Goal: Answer question/provide support

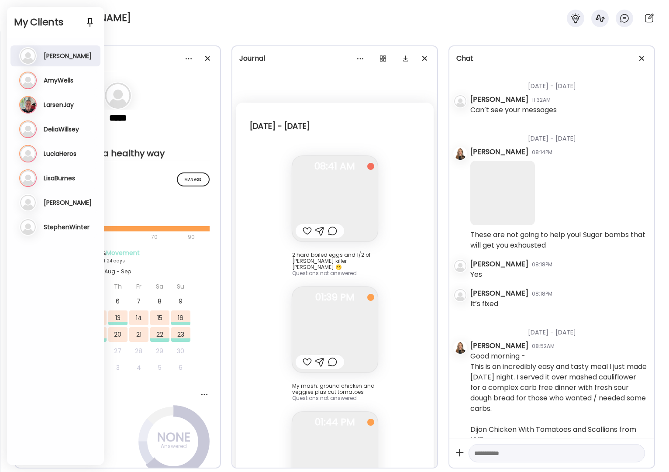
click at [27, 13] on div "My Clients Add client" at bounding box center [55, 22] width 97 height 31
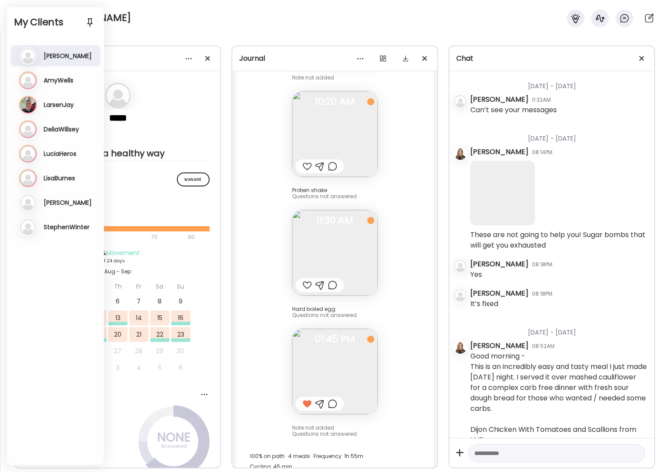
scroll to position [1323, 0]
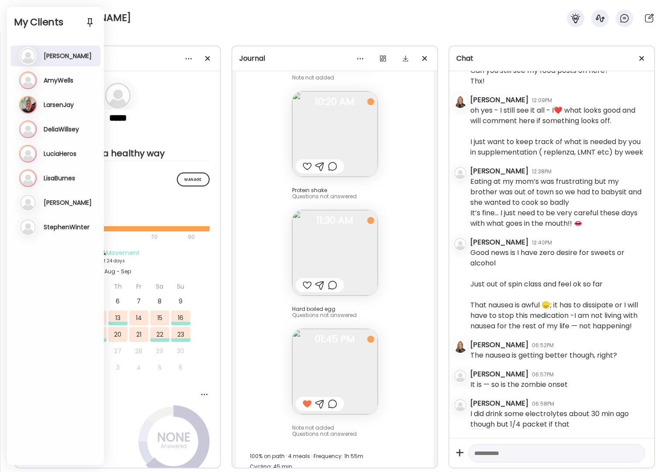
drag, startPoint x: 171, startPoint y: 10, endPoint x: 165, endPoint y: 10, distance: 6.1
click at [171, 10] on div "[PERSON_NAME]" at bounding box center [334, 15] width 669 height 31
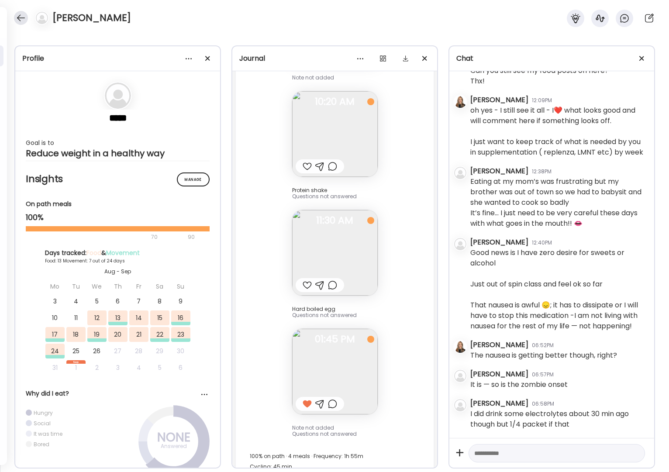
click at [18, 18] on div at bounding box center [21, 18] width 14 height 14
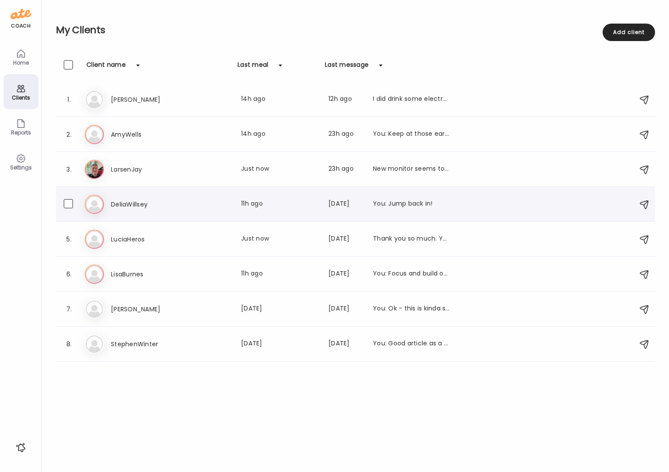
click at [136, 212] on div "De DeliaWillsey Last meal: 11h ago Last message: [DATE] You: Jump back in!" at bounding box center [357, 204] width 544 height 19
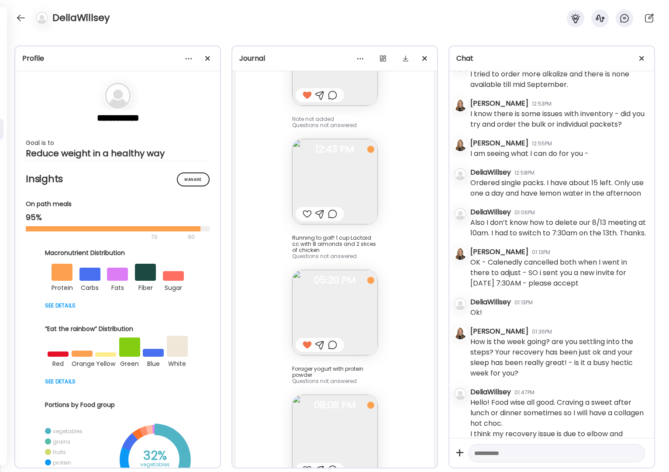
scroll to position [10146, 0]
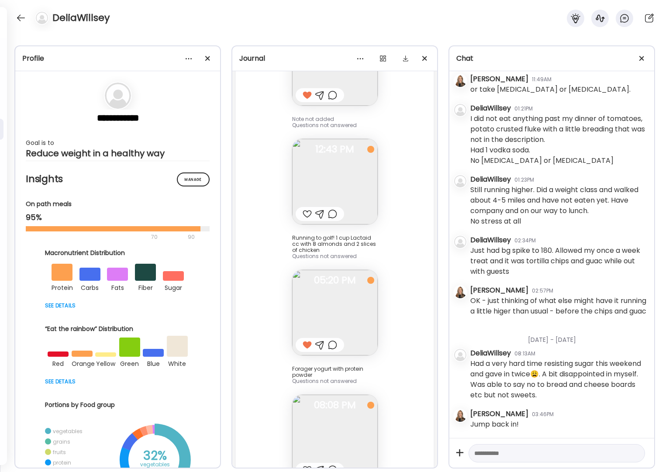
click at [334, 395] on img at bounding box center [335, 438] width 86 height 86
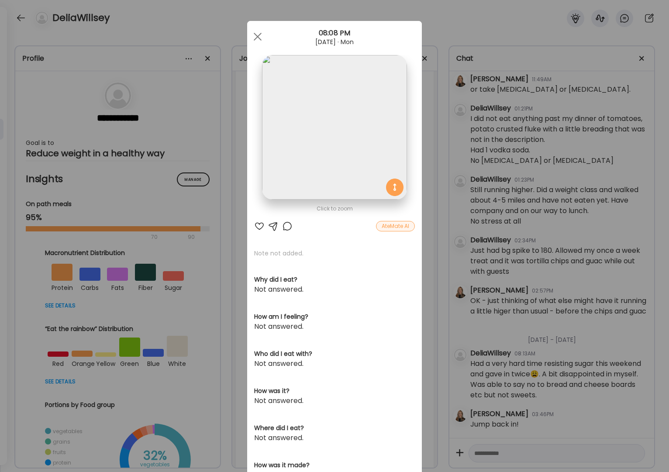
click at [257, 226] on div at bounding box center [259, 226] width 10 height 10
click at [256, 36] on div at bounding box center [257, 36] width 17 height 17
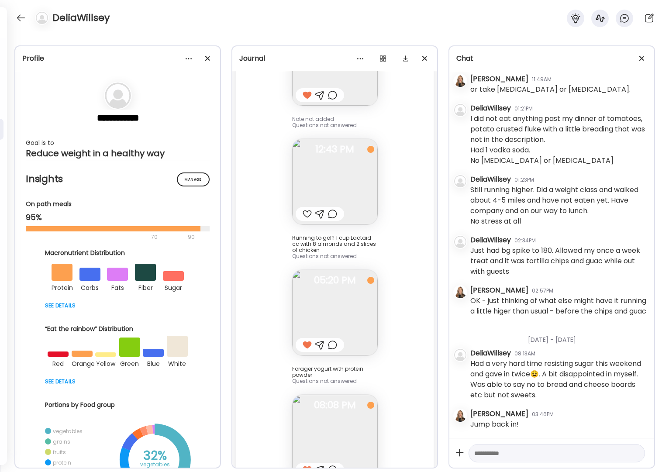
scroll to position [19816, 0]
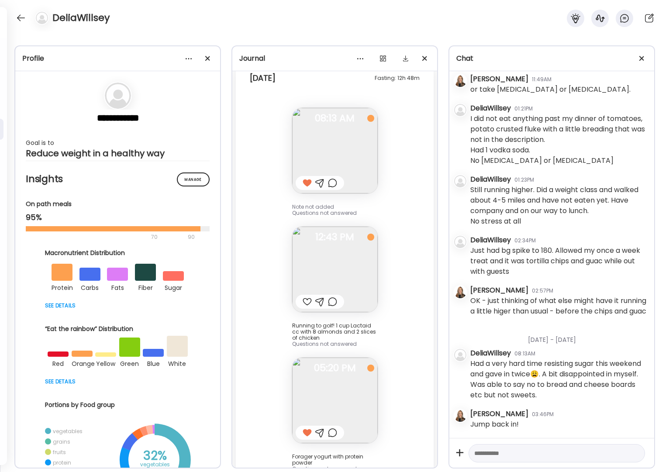
click at [304, 297] on div at bounding box center [307, 302] width 9 height 10
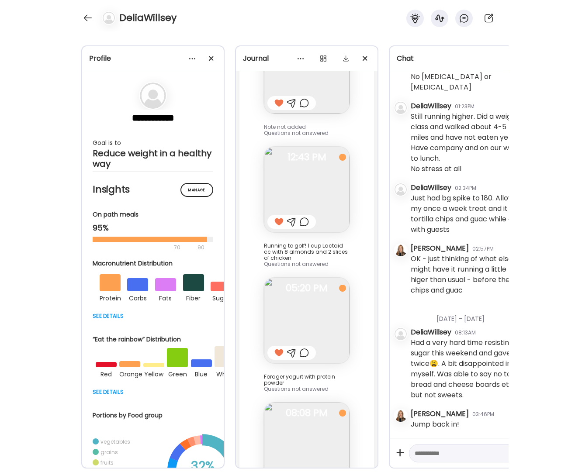
scroll to position [19904, 0]
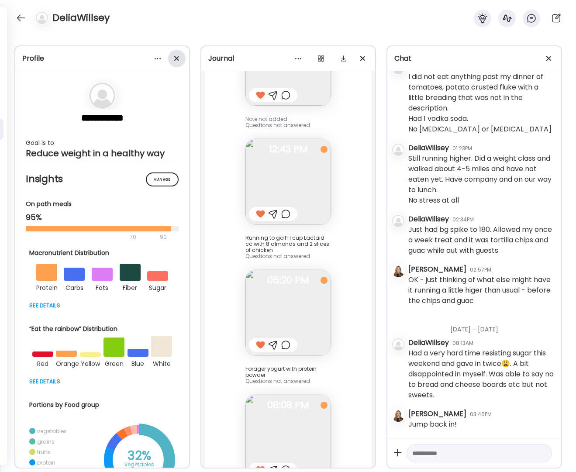
click at [178, 60] on span at bounding box center [176, 58] width 5 height 5
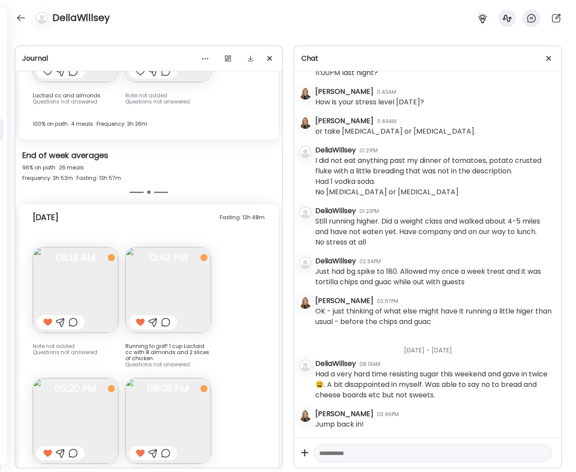
scroll to position [8710, 0]
click at [553, 59] on div at bounding box center [549, 58] width 17 height 17
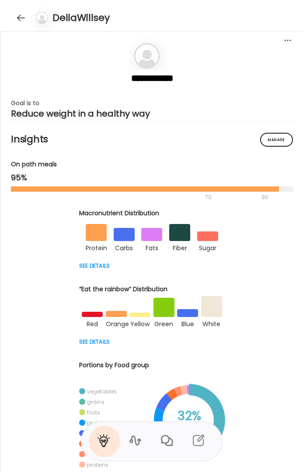
scroll to position [8411, 0]
click at [16, 19] on div at bounding box center [21, 18] width 14 height 14
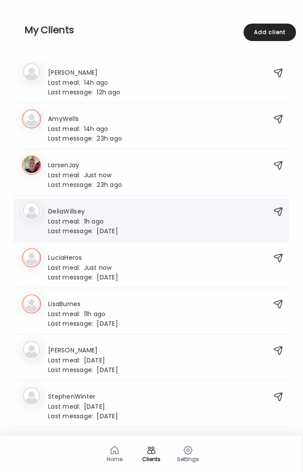
click at [66, 212] on h3 "DeliaWillsey" at bounding box center [83, 210] width 70 height 9
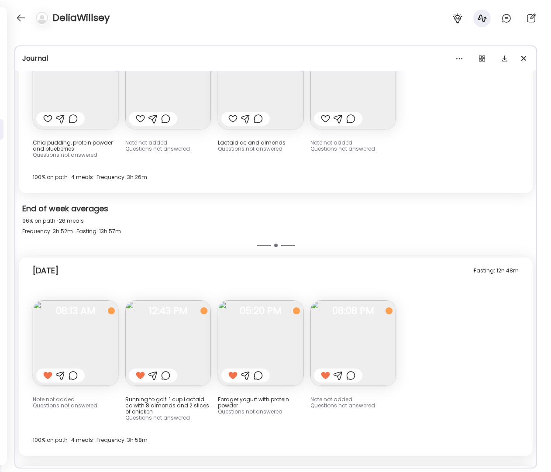
scroll to position [8911, 0]
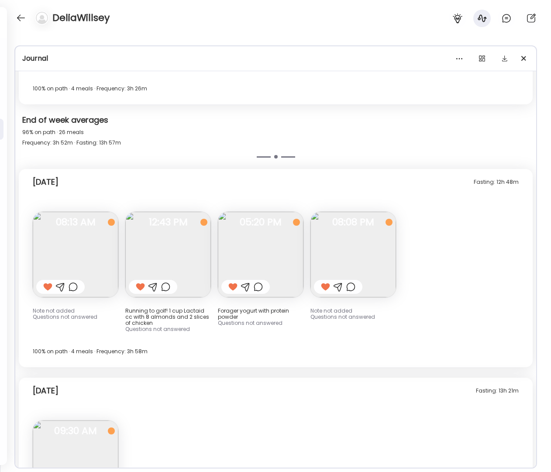
click at [253, 212] on img at bounding box center [261, 255] width 86 height 86
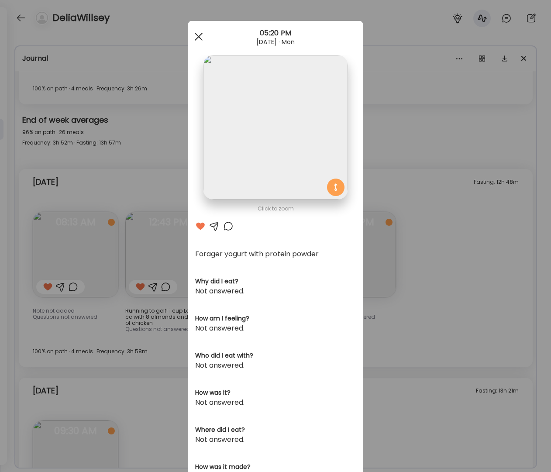
click at [197, 35] on span at bounding box center [199, 37] width 8 height 8
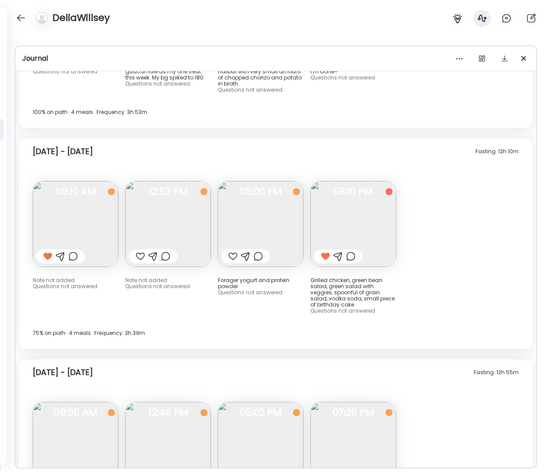
scroll to position [8473, 0]
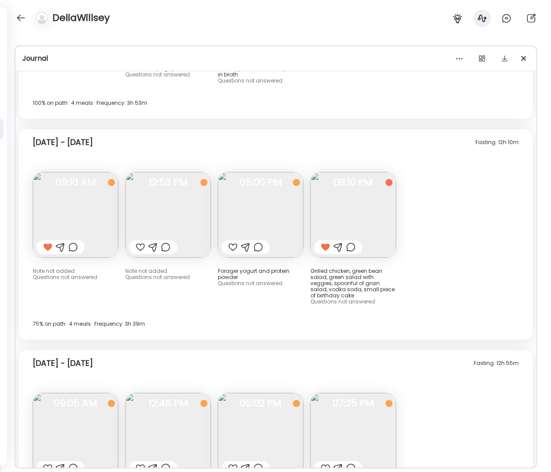
click at [367, 172] on img at bounding box center [354, 215] width 86 height 86
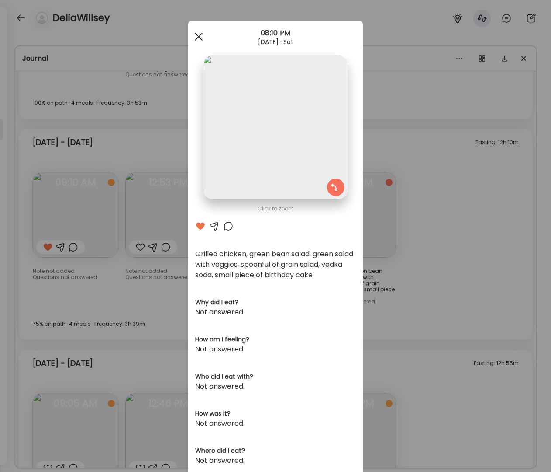
click at [196, 36] on span at bounding box center [199, 37] width 8 height 8
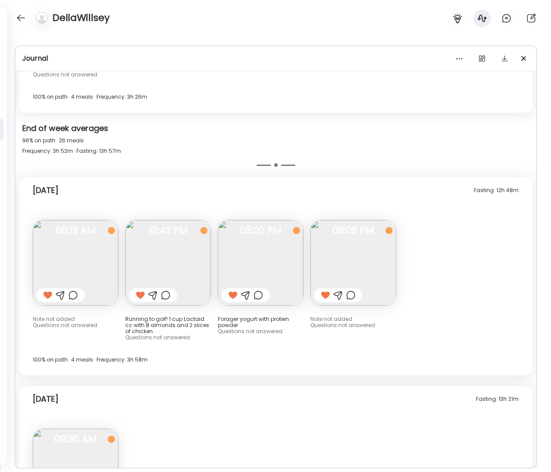
scroll to position [8971, 0]
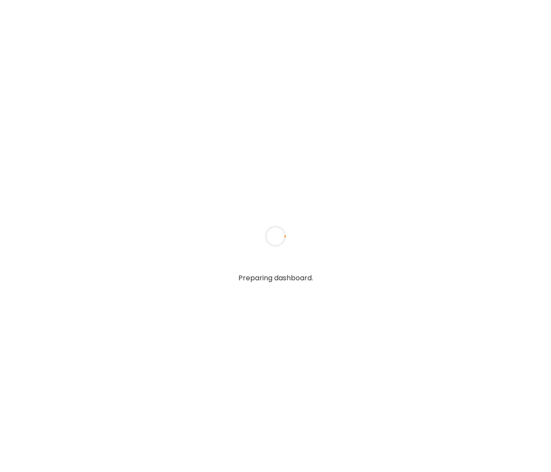
type textarea "**********"
type input "**********"
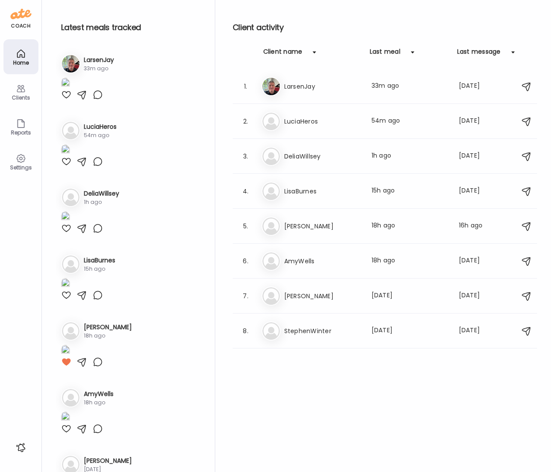
type input "**********"
click at [67, 100] on div at bounding box center [66, 95] width 10 height 10
click at [66, 167] on div at bounding box center [66, 161] width 10 height 10
click at [22, 93] on icon at bounding box center [21, 88] width 10 height 10
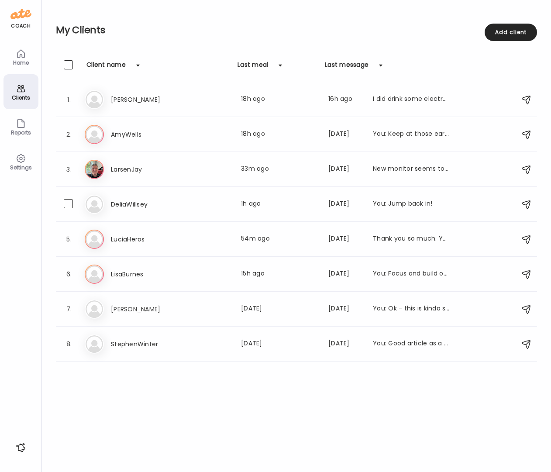
click at [130, 203] on h3 "DeliaWillsey" at bounding box center [149, 204] width 77 height 10
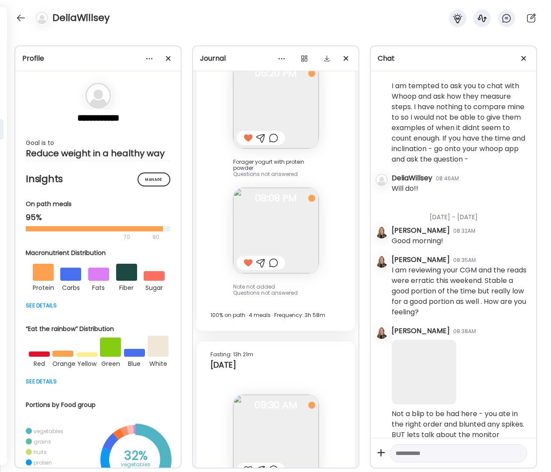
scroll to position [11499, 0]
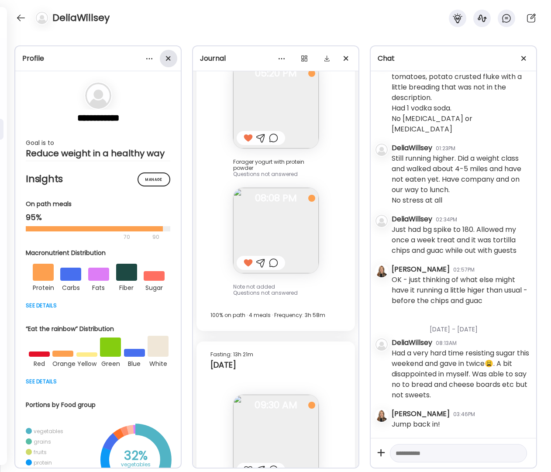
click at [166, 57] on div at bounding box center [168, 58] width 17 height 17
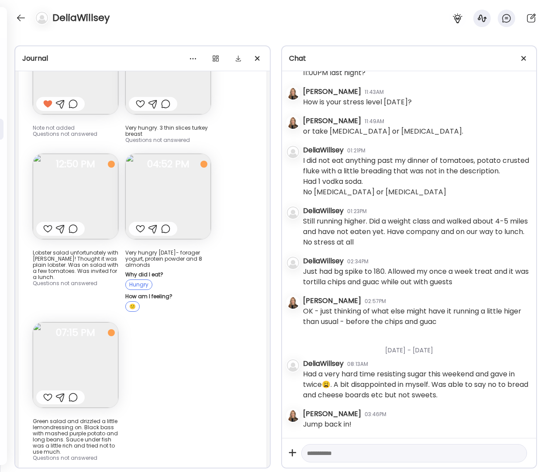
scroll to position [11295, 0]
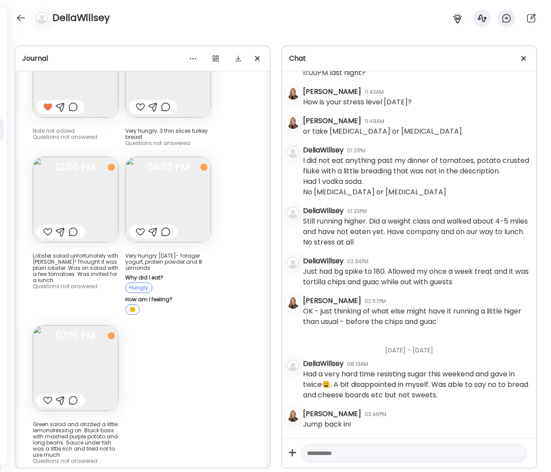
click at [22, 17] on div at bounding box center [21, 18] width 14 height 14
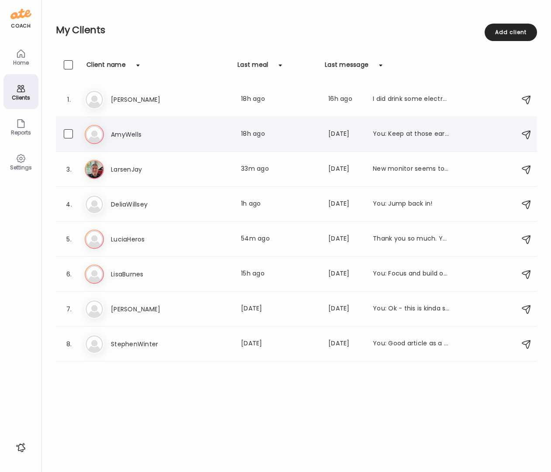
click at [137, 135] on h3 "AmyWells" at bounding box center [149, 134] width 77 height 10
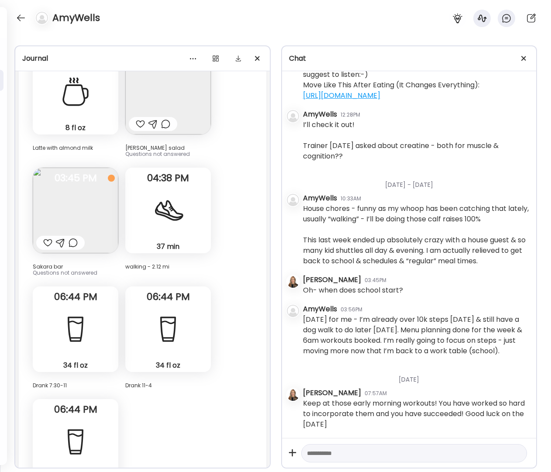
scroll to position [27866, 0]
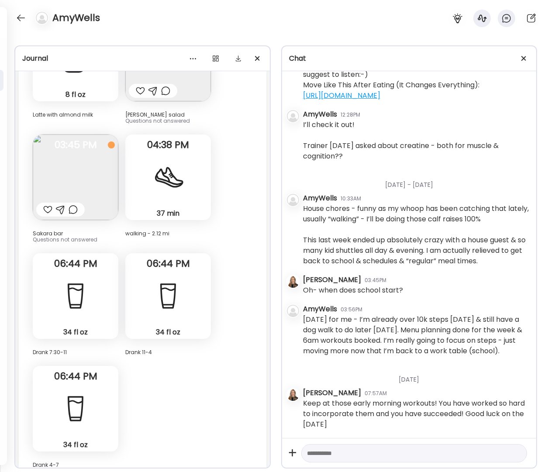
drag, startPoint x: 350, startPoint y: 457, endPoint x: 344, endPoint y: 455, distance: 5.5
click at [348, 456] on textarea at bounding box center [406, 453] width 199 height 10
click at [410, 456] on textarea "**********" at bounding box center [406, 453] width 199 height 10
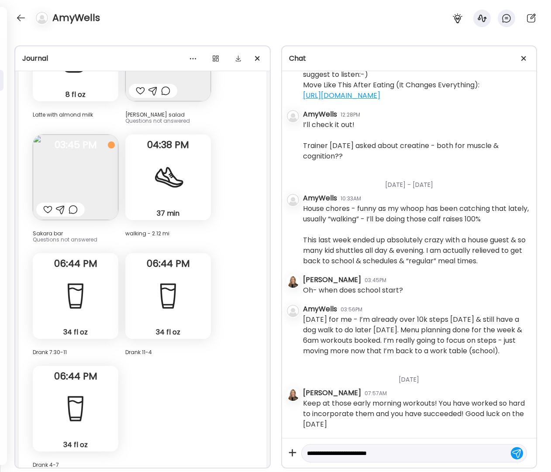
type textarea "**********"
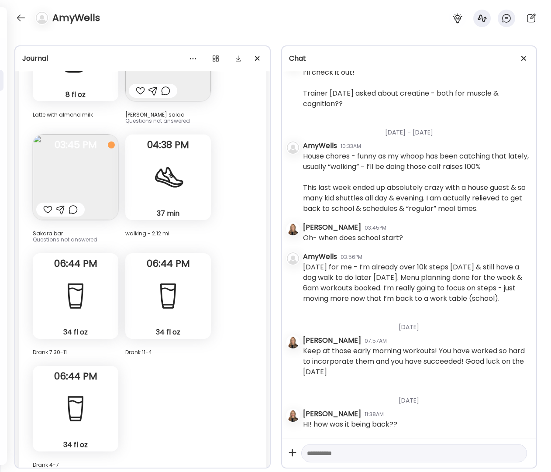
scroll to position [33992, 0]
click at [358, 456] on textarea at bounding box center [406, 453] width 199 height 10
type textarea "**********"
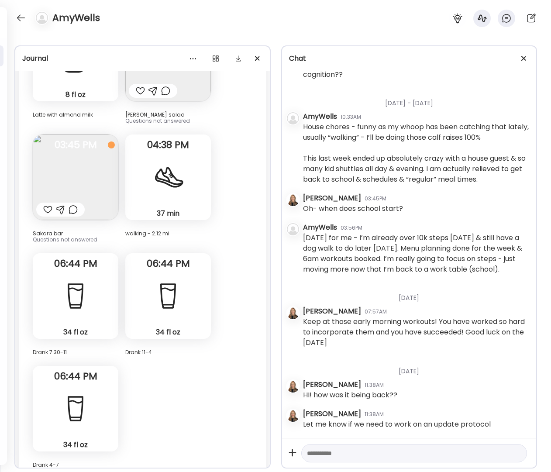
scroll to position [34022, 0]
